Goal: Transaction & Acquisition: Purchase product/service

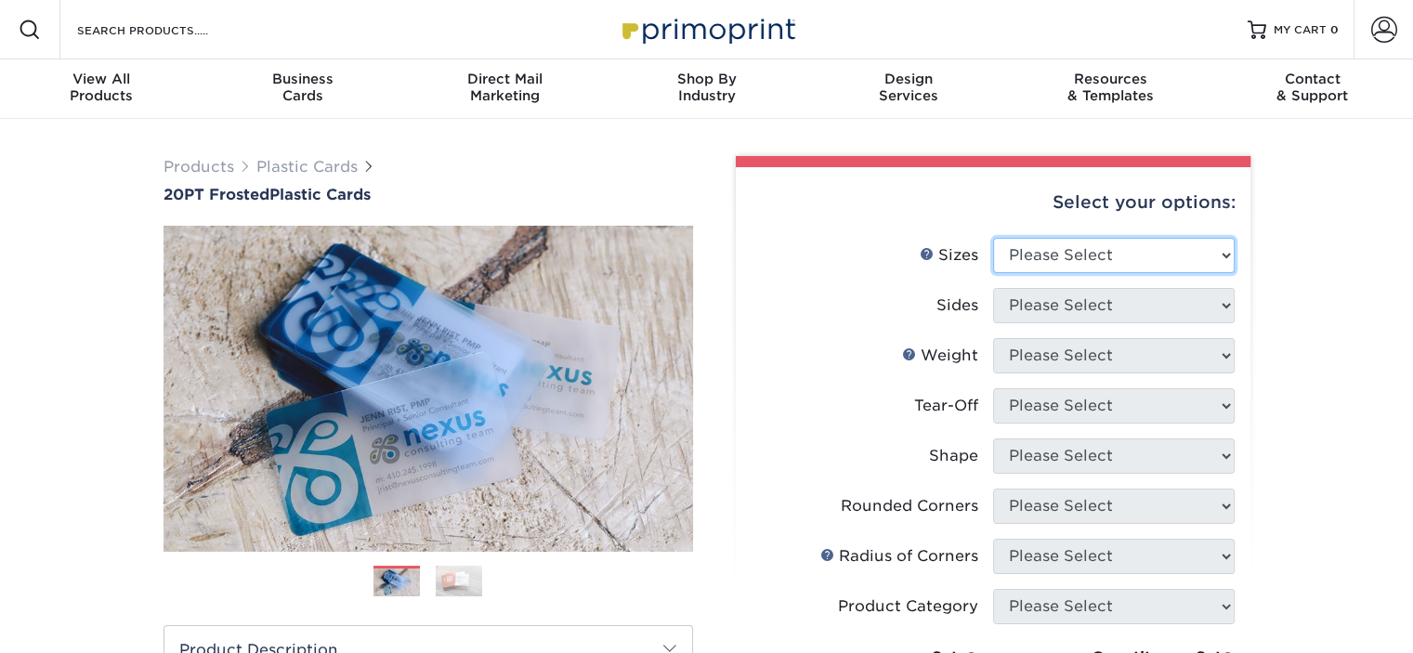
click at [1142, 263] on select "Please Select 2" x 3.5" 2" x 8" 2.12" x 3.375" 2.5" x 2.5" 4.25" x 6"" at bounding box center [1114, 255] width 242 height 35
select select "2.00x3.50"
click at [993, 238] on select "Please Select 2" x 3.5" 2" x 8" 2.12" x 3.375" 2.5" x 2.5" 4.25" x 6"" at bounding box center [1114, 255] width 242 height 35
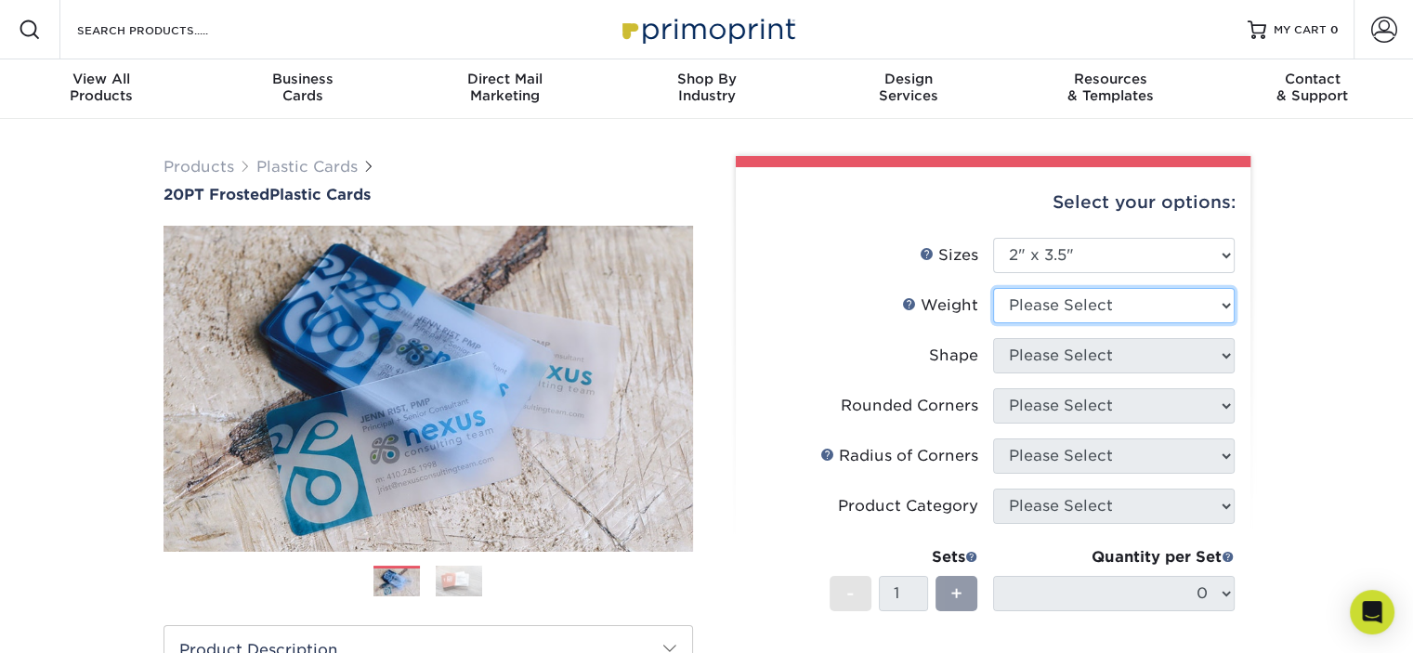
click at [1085, 308] on select "Please Select 20PT Frosted Plastic 20PT Frosted Plastic" at bounding box center [1114, 305] width 242 height 35
select select "20PT Frosted Plastic"
click at [993, 288] on select "Please Select 20PT Frosted Plastic 20PT Frosted Plastic" at bounding box center [1114, 305] width 242 height 35
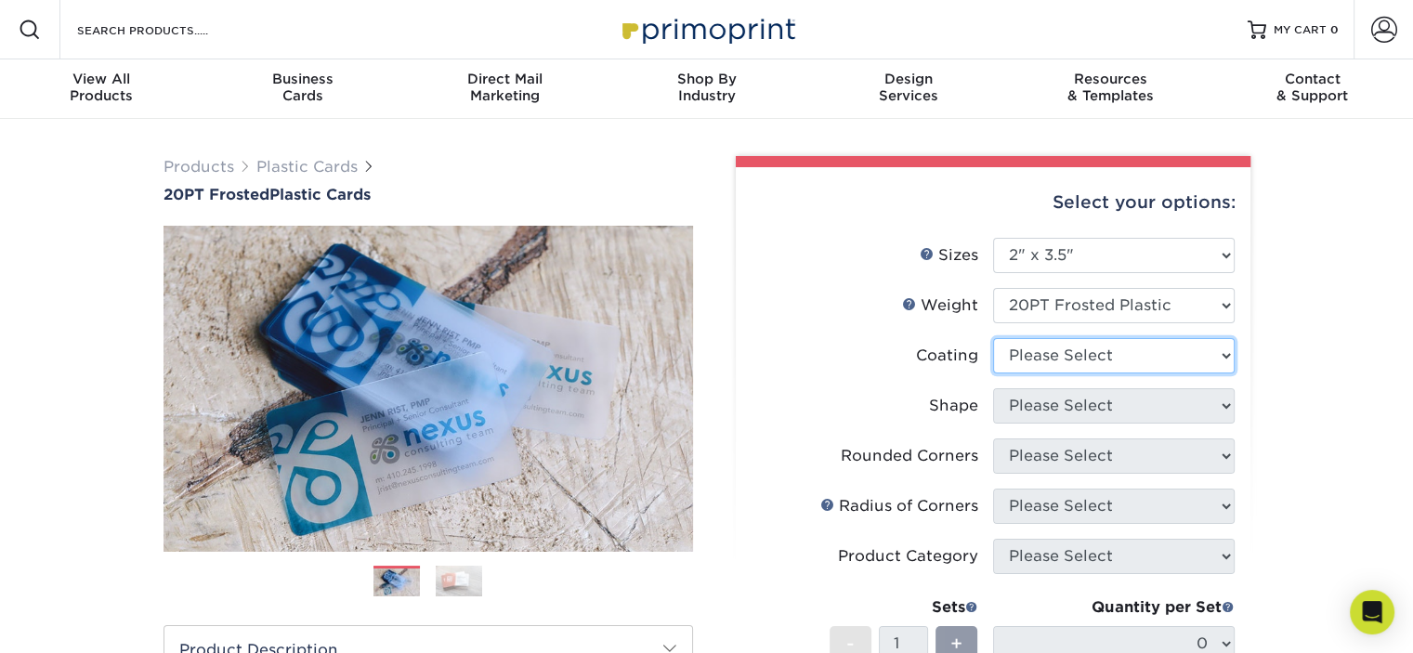
click at [1139, 359] on select at bounding box center [1114, 355] width 242 height 35
select select "3e7618de-abca-4bda-9f97-8b9129e913d8"
click at [993, 338] on select at bounding box center [1114, 355] width 242 height 35
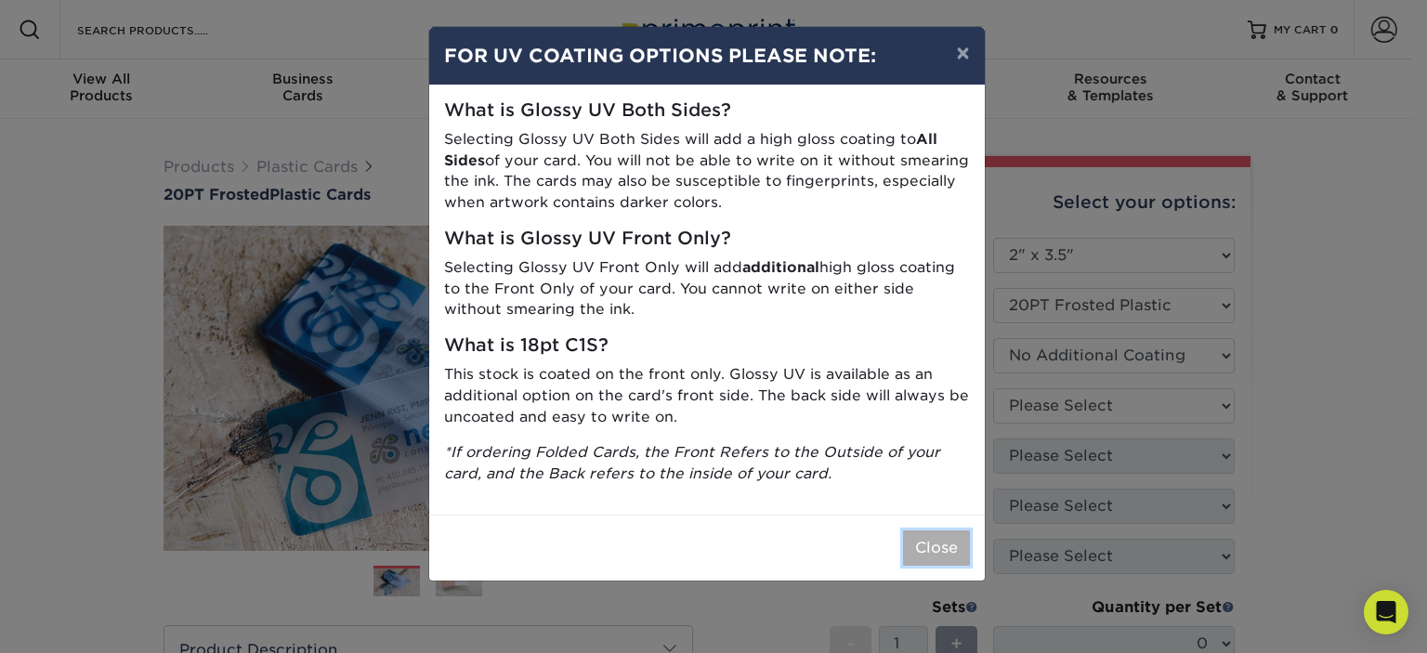
click at [946, 554] on button "Close" at bounding box center [936, 547] width 67 height 35
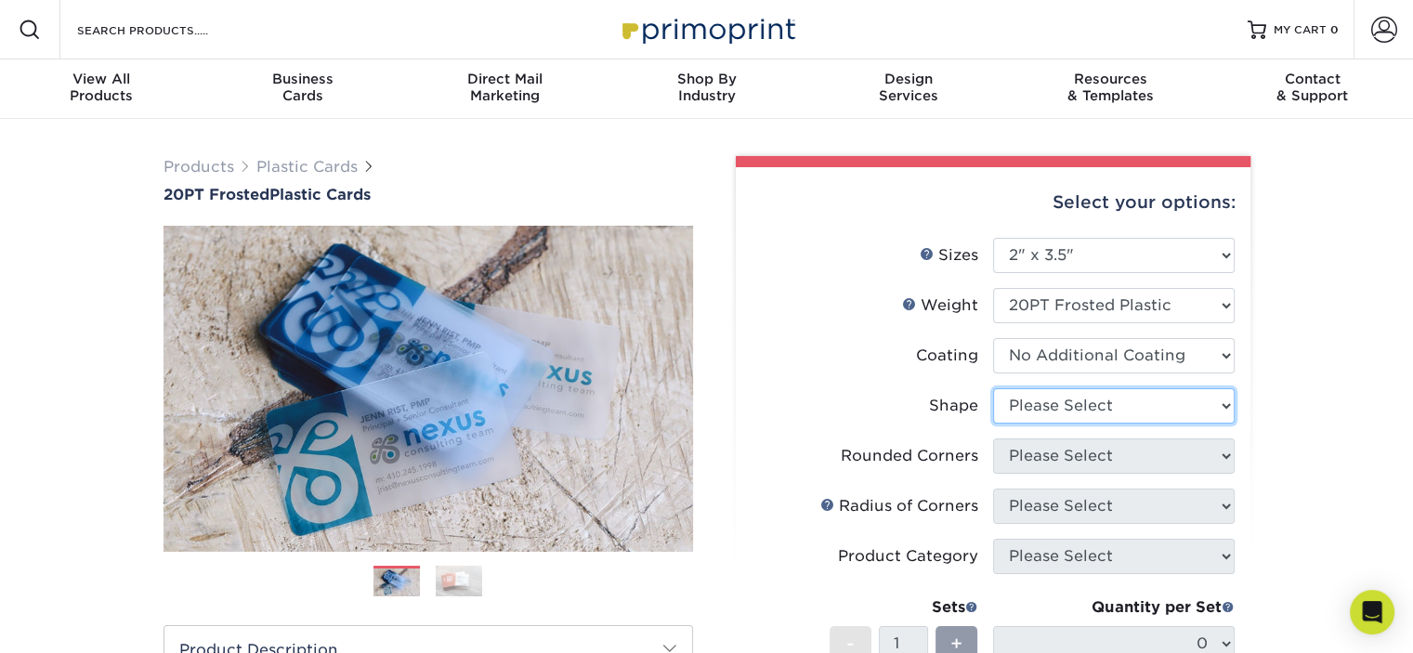
click at [1065, 406] on select "Please Select Oval Standard" at bounding box center [1114, 405] width 242 height 35
select select "standard"
click at [993, 388] on select "Please Select Oval Standard" at bounding box center [1114, 405] width 242 height 35
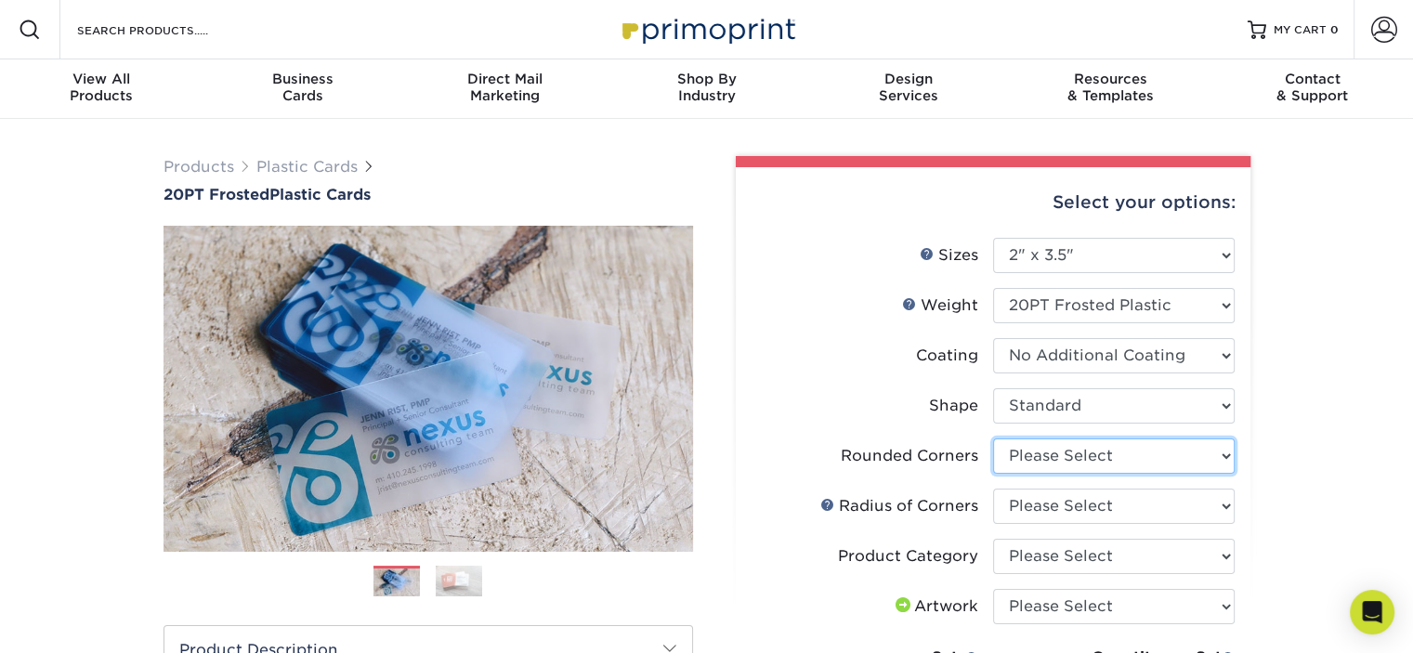
click at [1120, 467] on select "Please Select Yes - Round 4 Corners" at bounding box center [1114, 455] width 242 height 35
select select "7672df9e-0e0a-464d-8e1f-920c575e4da3"
click at [993, 438] on select "Please Select Yes - Round 4 Corners" at bounding box center [1114, 455] width 242 height 35
click at [1104, 506] on select "Please Select Rounded 1/8" Rounded 1/4"" at bounding box center [1114, 506] width 242 height 35
select select "479fbfe7-6a0c-4895-8c9a-81739b7486c9"
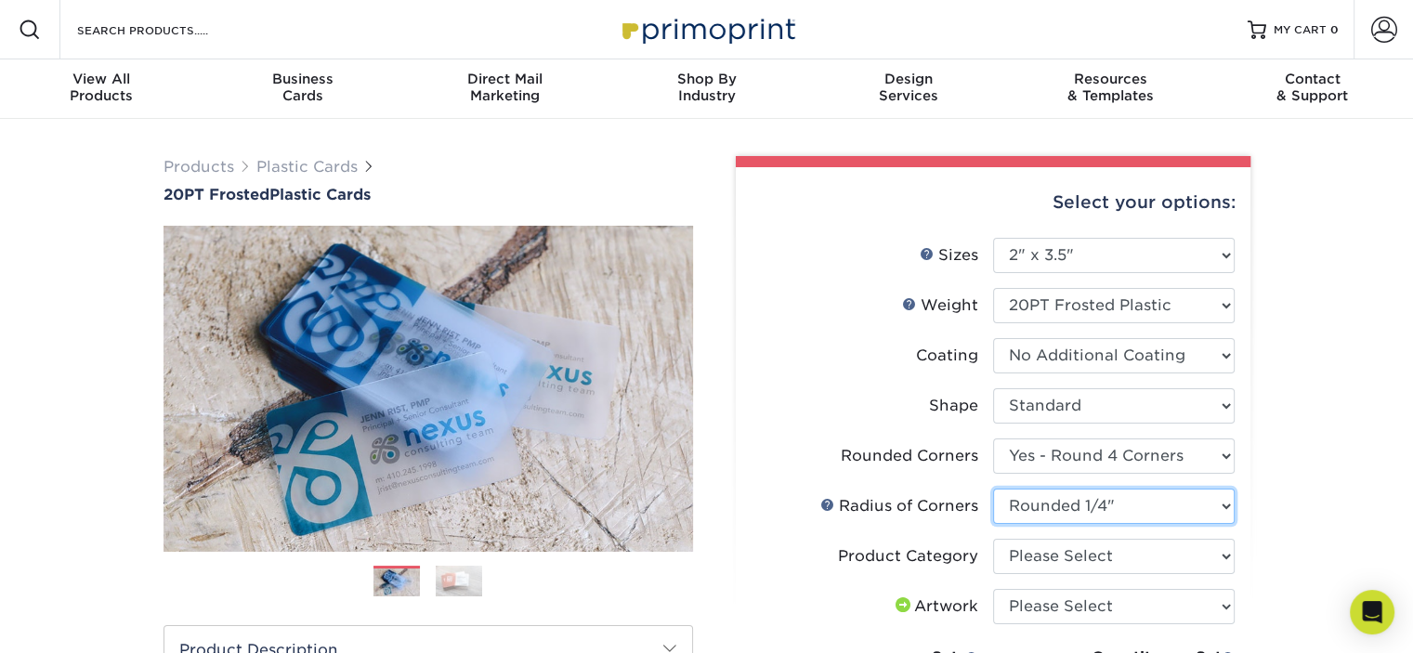
click at [993, 489] on select "Please Select Rounded 1/8" Rounded 1/4"" at bounding box center [1114, 506] width 242 height 35
click at [1158, 560] on select "Please Select Business Cards" at bounding box center [1114, 556] width 242 height 35
click at [993, 539] on select "Please Select Business Cards" at bounding box center [1114, 556] width 242 height 35
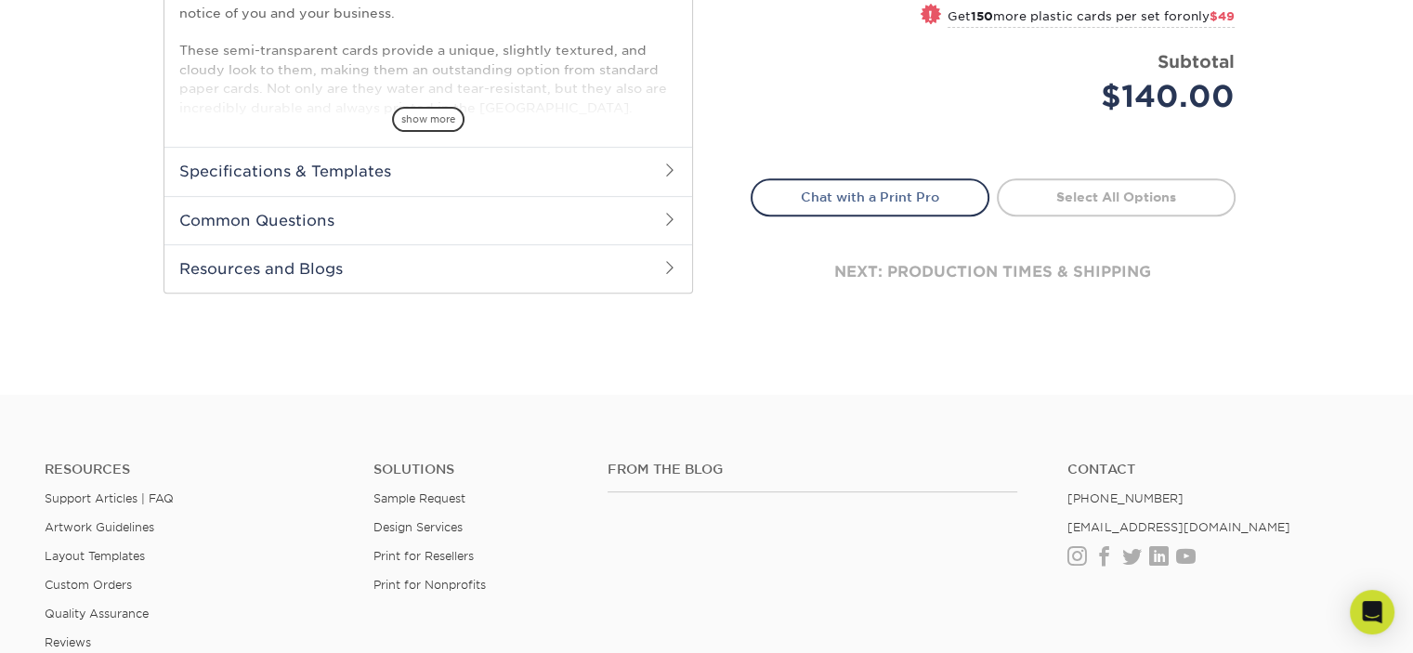
scroll to position [372, 0]
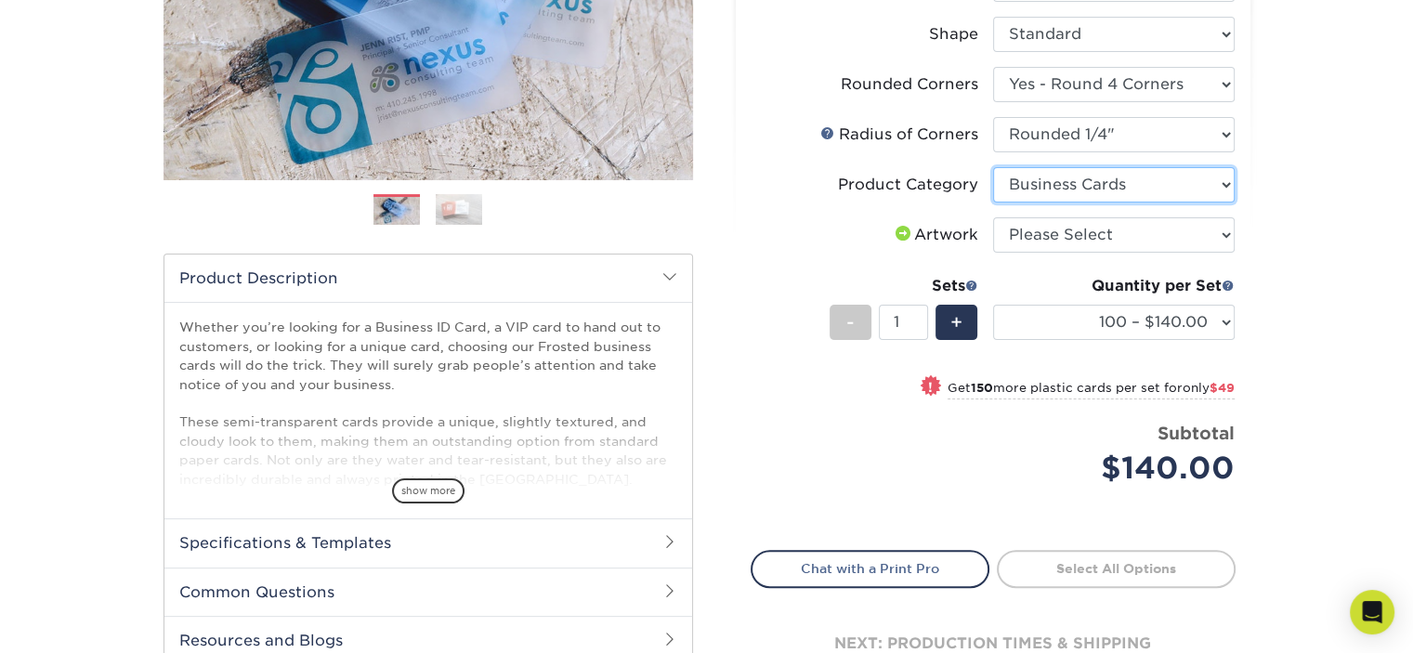
click at [1159, 175] on select "Please Select Business Cards" at bounding box center [1114, 184] width 242 height 35
select select "-1"
click at [993, 167] on select "Please Select Business Cards" at bounding box center [1114, 184] width 242 height 35
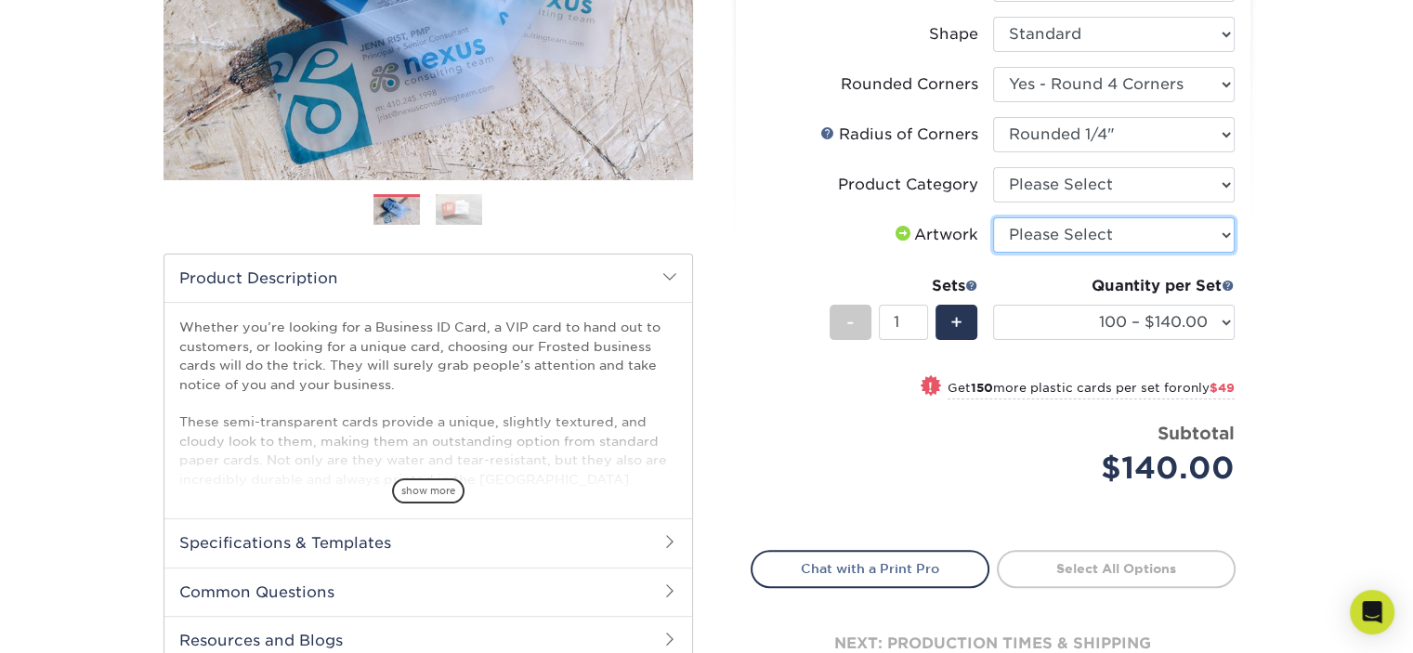
click at [1183, 237] on select "Please Select I will upload files I need a design - $100" at bounding box center [1114, 234] width 242 height 35
select select "upload"
click at [993, 217] on select "Please Select I will upload files I need a design - $100" at bounding box center [1114, 234] width 242 height 35
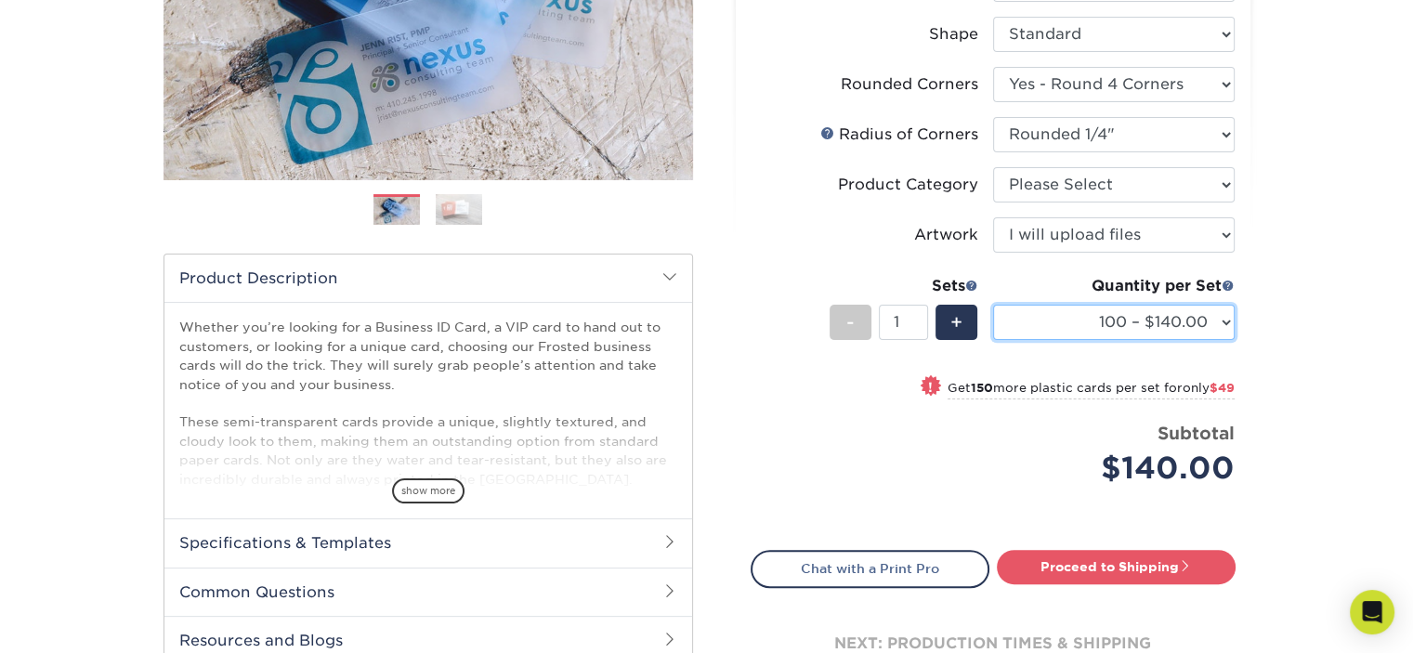
click at [1193, 330] on select "100 – $140.00 250 – $189.00 500 – $243.00 1000 – $272.00 2500 – $657.00 5000 – …" at bounding box center [1114, 322] width 242 height 35
select select "500 – $243.00"
click at [993, 305] on select "100 – $140.00 250 – $189.00 500 – $243.00 1000 – $272.00 2500 – $657.00 5000 – …" at bounding box center [1114, 322] width 242 height 35
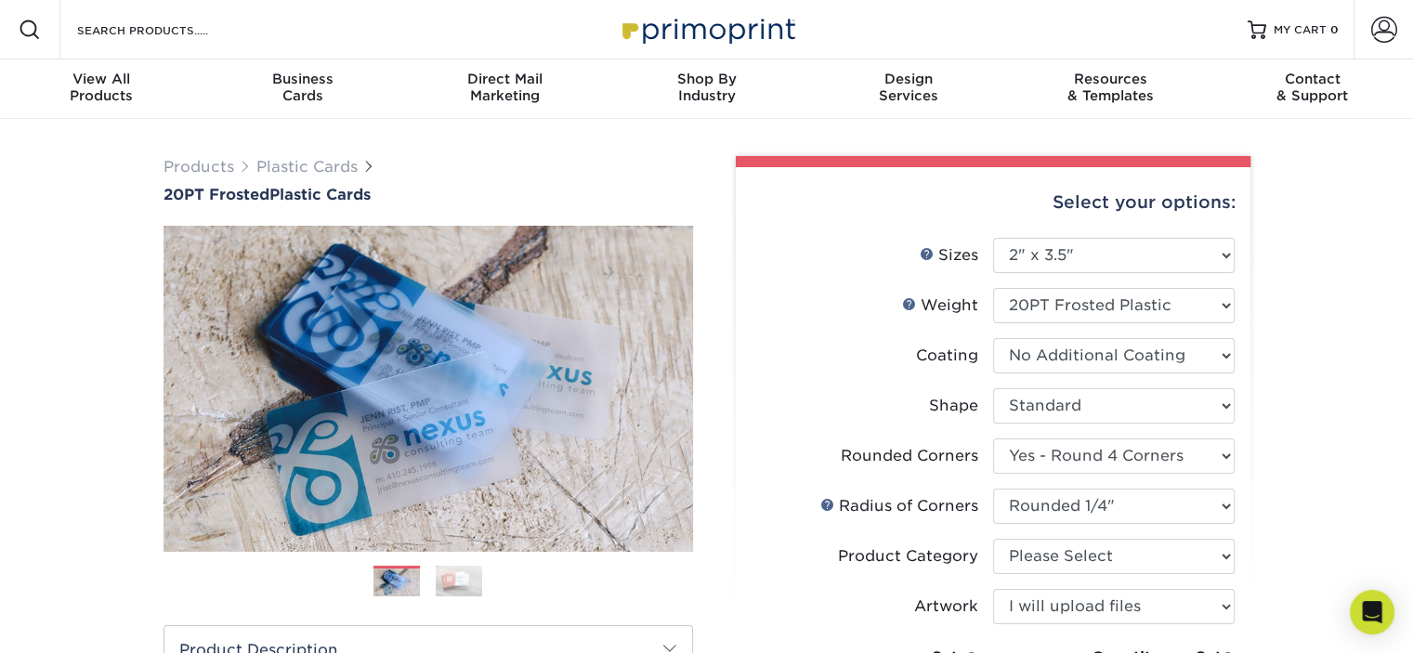
scroll to position [0, 0]
